Goal: Task Accomplishment & Management: Use online tool/utility

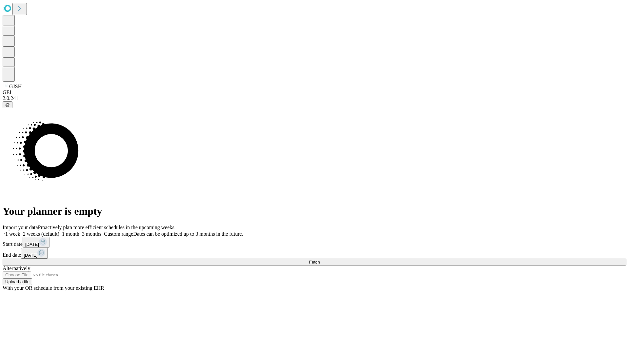
click at [320, 259] on span "Fetch" at bounding box center [314, 261] width 11 height 5
